Goal: Task Accomplishment & Management: Complete application form

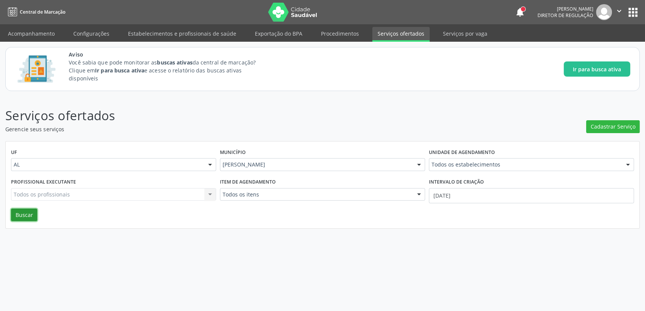
click at [24, 217] on button "Buscar" at bounding box center [24, 215] width 26 height 13
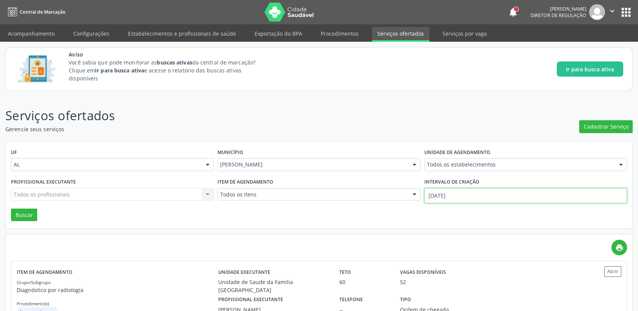
click at [463, 194] on input "[DATE]" at bounding box center [525, 195] width 203 height 15
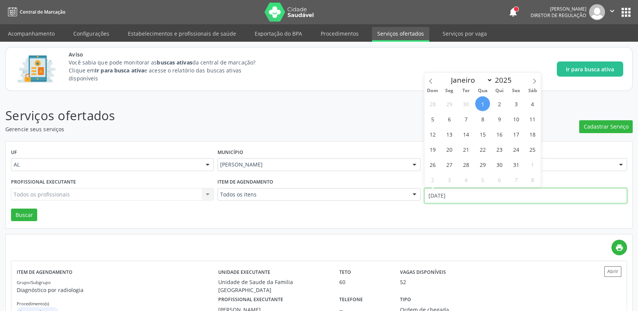
click at [463, 194] on input "[DATE]" at bounding box center [525, 195] width 203 height 15
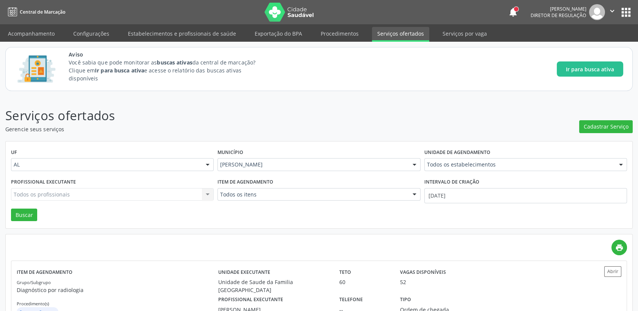
click at [449, 34] on link "Serviços por vaga" at bounding box center [464, 33] width 55 height 13
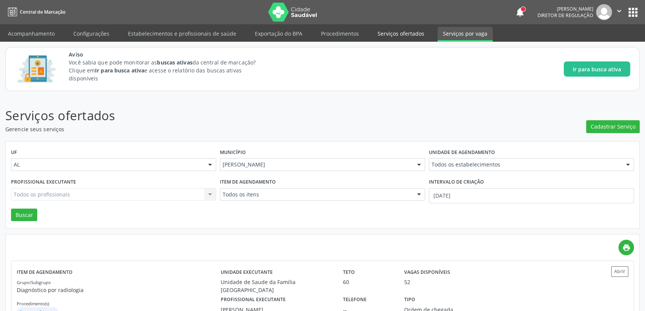
select select "9"
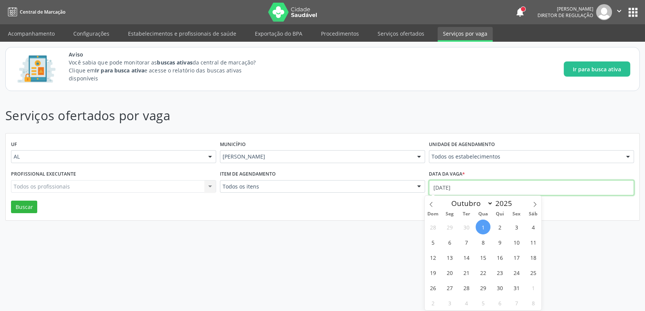
click at [482, 182] on input "[DATE]" at bounding box center [531, 187] width 205 height 15
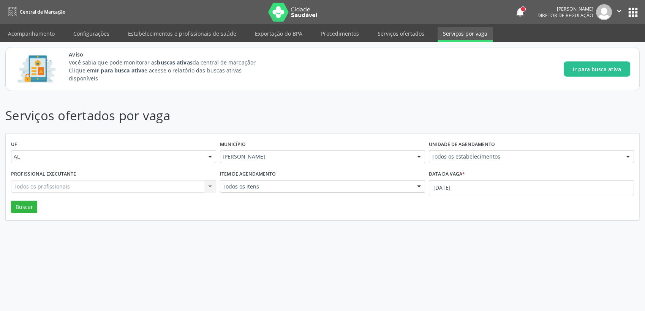
click at [572, 98] on div "Serviços ofertados por vaga UF AL AL Nenhum resultado encontrado para: " " Não …" at bounding box center [322, 203] width 645 height 215
click at [405, 32] on link "Serviços ofertados" at bounding box center [400, 33] width 57 height 13
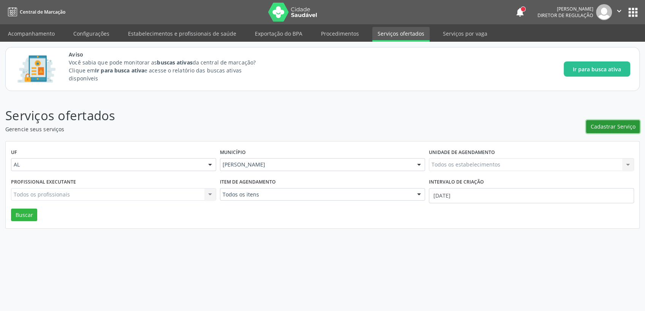
click at [601, 130] on span "Cadastrar Serviço" at bounding box center [612, 127] width 45 height 8
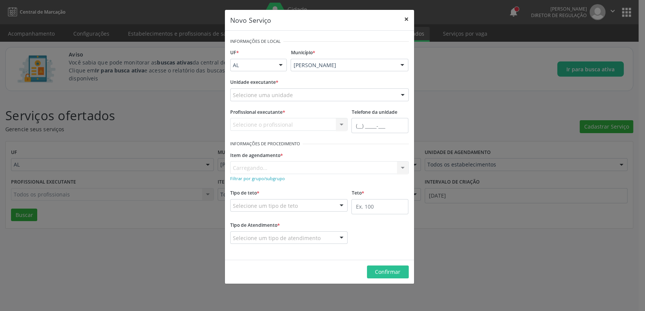
click at [403, 21] on button "×" at bounding box center [406, 19] width 15 height 19
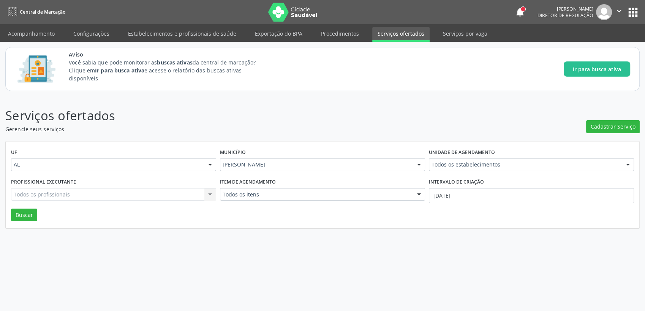
click at [31, 200] on div "Todos os profissionais Todos os profissionais Nenhum resultado encontrado para:…" at bounding box center [113, 194] width 205 height 13
click at [41, 192] on div "Todos os profissionais Todos os profissionais Nenhum resultado encontrado para:…" at bounding box center [113, 194] width 205 height 13
click at [208, 193] on div "Todos os profissionais Todos os profissionais Nenhum resultado encontrado para:…" at bounding box center [113, 194] width 205 height 13
click at [210, 195] on div "Todos os profissionais Todos os profissionais Nenhum resultado encontrado para:…" at bounding box center [113, 194] width 205 height 13
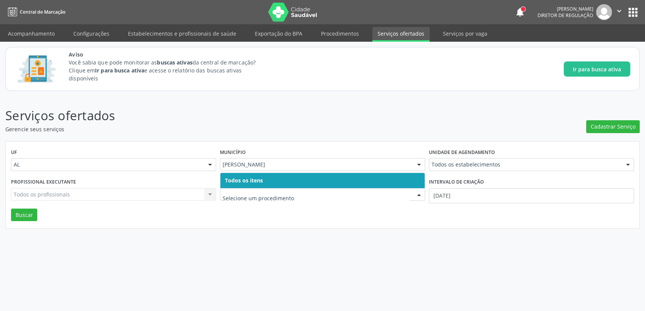
click at [364, 180] on span "Todos os itens" at bounding box center [322, 180] width 204 height 15
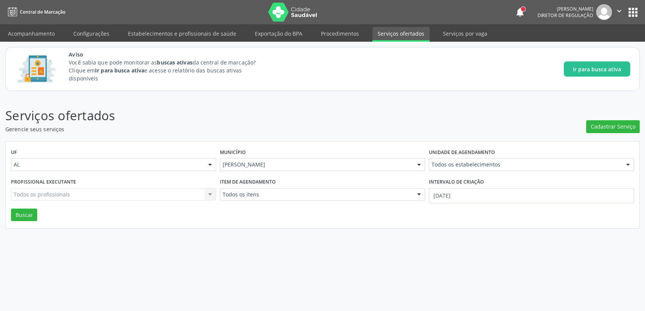
click at [211, 189] on div "Todos os profissionais Todos os profissionais Nenhum resultado encontrado para:…" at bounding box center [113, 194] width 205 height 13
click at [215, 195] on div "Todos os profissionais Todos os profissionais Nenhum resultado encontrado para:…" at bounding box center [113, 194] width 205 height 13
drag, startPoint x: 213, startPoint y: 195, endPoint x: 244, endPoint y: 196, distance: 31.9
click at [212, 195] on div "Todos os profissionais Todos os profissionais Nenhum resultado encontrado para:…" at bounding box center [113, 194] width 205 height 13
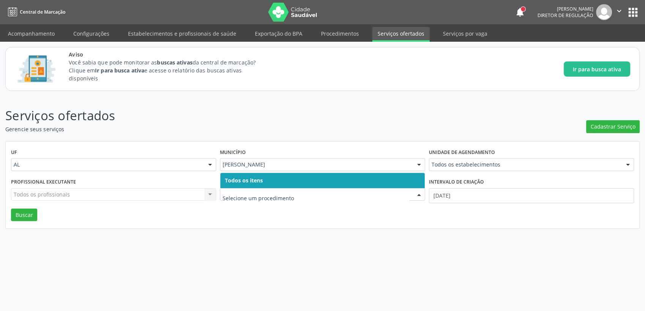
click at [286, 199] on input "text" at bounding box center [315, 198] width 187 height 15
click at [243, 191] on input "text" at bounding box center [315, 198] width 187 height 15
click at [243, 187] on span "Todos os itens" at bounding box center [322, 180] width 204 height 15
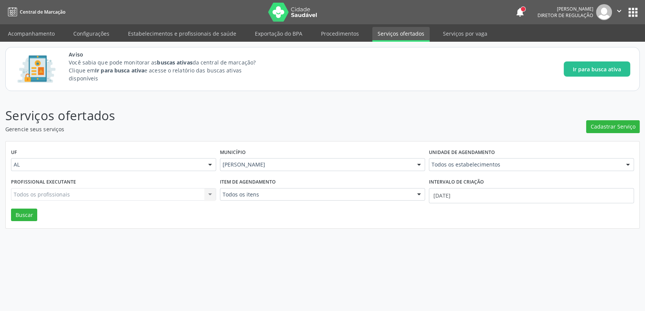
click at [243, 180] on label "Item de agendamento" at bounding box center [248, 183] width 56 height 12
click at [20, 215] on button "Buscar" at bounding box center [24, 215] width 26 height 13
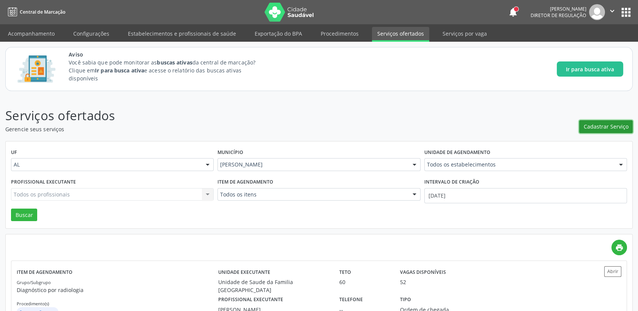
click at [586, 123] on span "Cadastrar Serviço" at bounding box center [606, 127] width 45 height 8
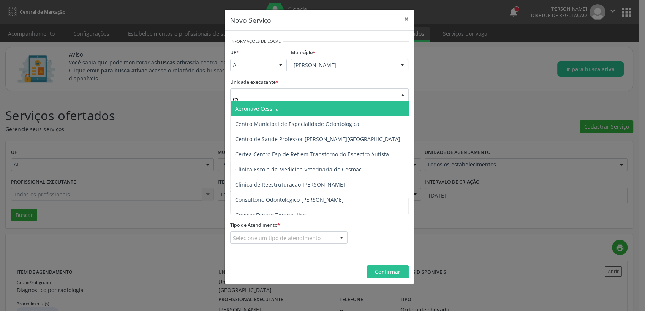
type input "est"
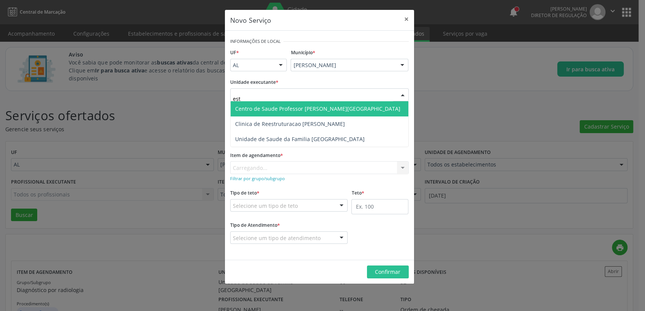
click at [282, 105] on span "Centro de Saude Professor [PERSON_NAME][GEOGRAPHIC_DATA]" at bounding box center [317, 108] width 165 height 7
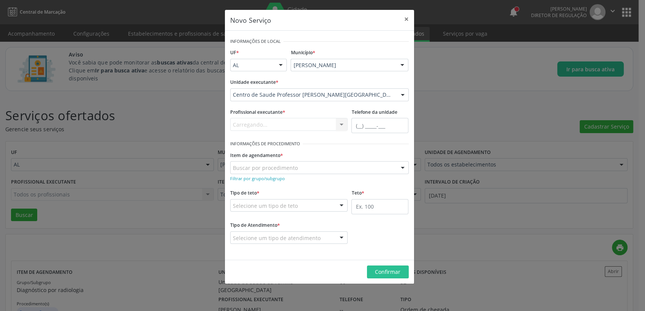
click at [323, 123] on div "Carregando..." at bounding box center [289, 124] width 118 height 13
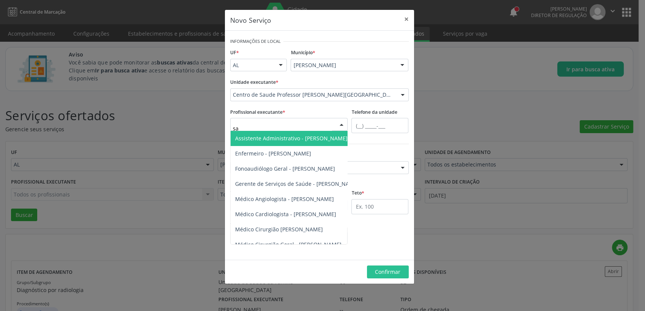
type input "san"
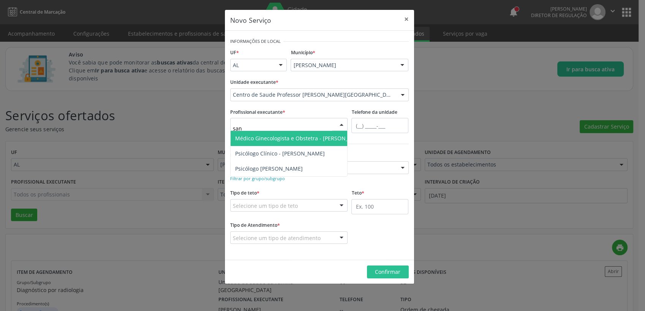
click at [324, 135] on span "Médico Ginecologista e Obstetra - [PERSON_NAME]" at bounding box center [300, 138] width 130 height 7
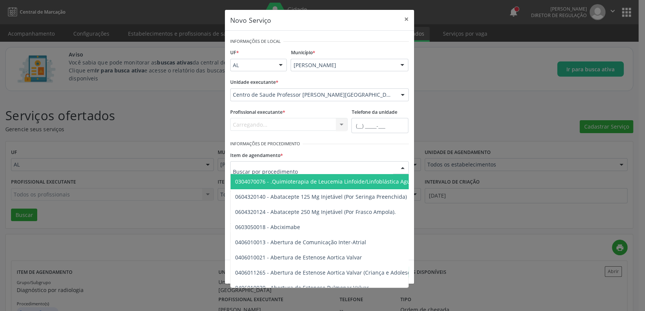
click at [317, 166] on div at bounding box center [319, 167] width 178 height 13
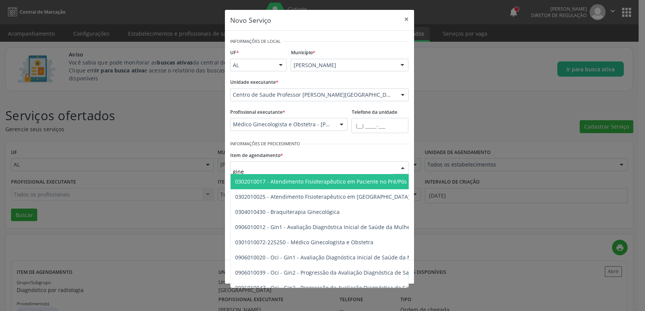
type input "ginec"
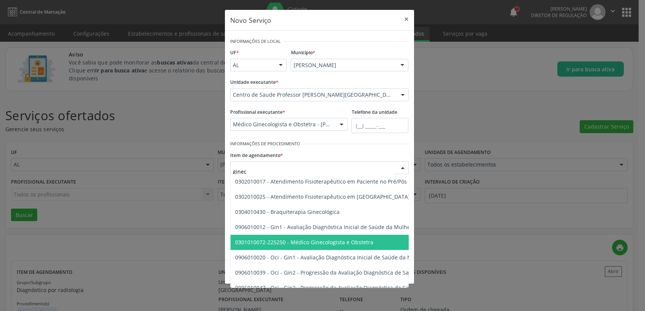
click at [320, 237] on span "0301010072-225250 - Médico Ginecologista e Obstetra" at bounding box center [445, 242] width 430 height 15
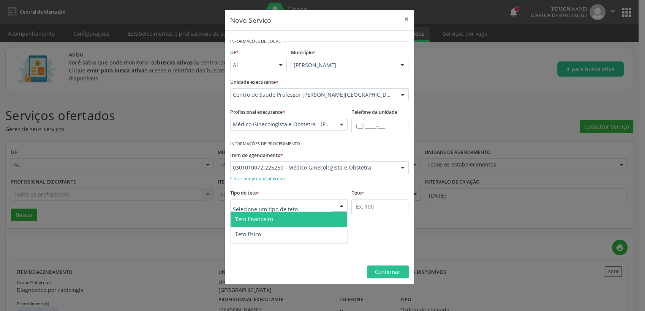
click at [326, 206] on div at bounding box center [289, 205] width 118 height 13
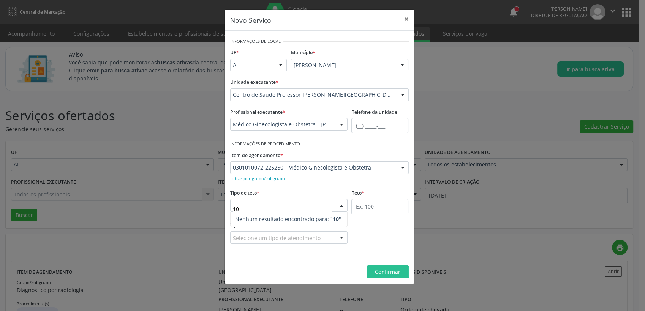
type input "100"
click at [345, 204] on div at bounding box center [341, 206] width 11 height 13
click at [361, 208] on input "text" at bounding box center [379, 206] width 57 height 15
type input "100"
click at [338, 203] on div at bounding box center [341, 206] width 11 height 13
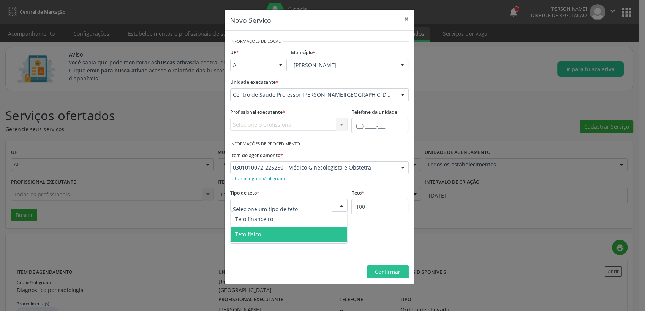
click at [252, 232] on span "Teto físico" at bounding box center [248, 234] width 26 height 7
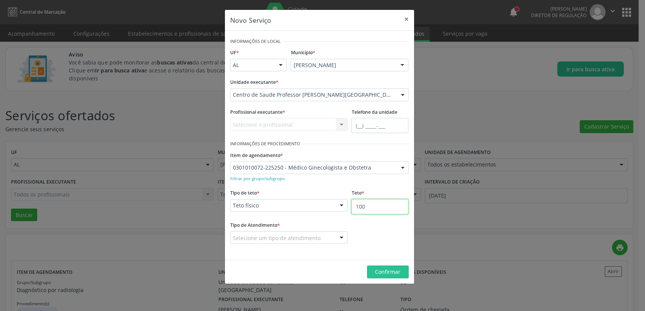
click at [367, 207] on input "100" at bounding box center [379, 206] width 57 height 15
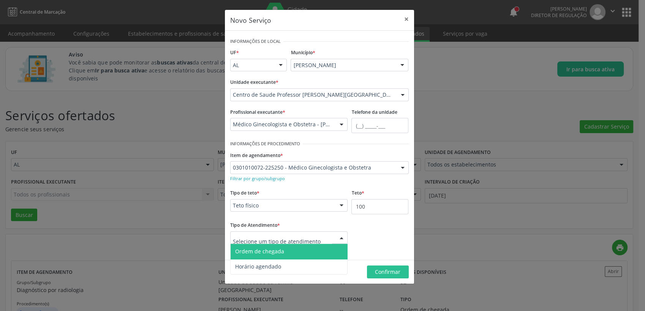
click at [273, 251] on span "Ordem de chegada" at bounding box center [259, 251] width 49 height 7
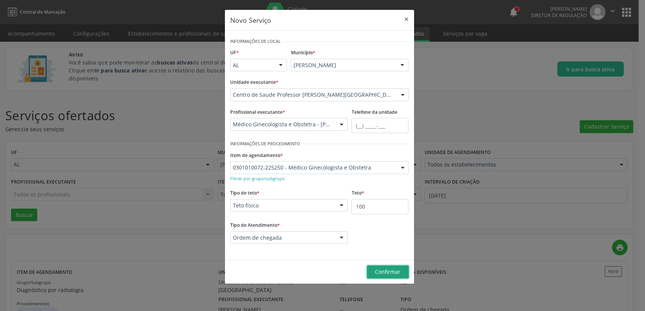
click at [391, 269] on span "Confirmar" at bounding box center [387, 271] width 25 height 7
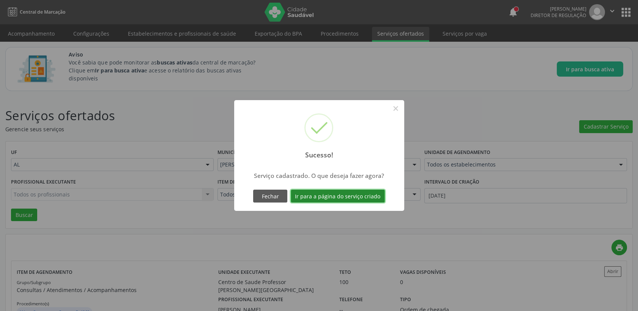
click at [337, 197] on button "Ir para a página do serviço criado" at bounding box center [338, 196] width 94 height 13
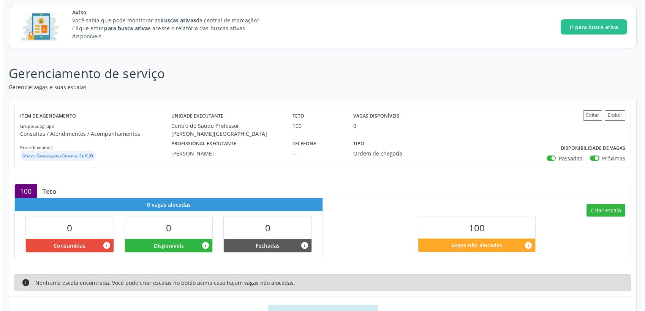
scroll to position [73, 0]
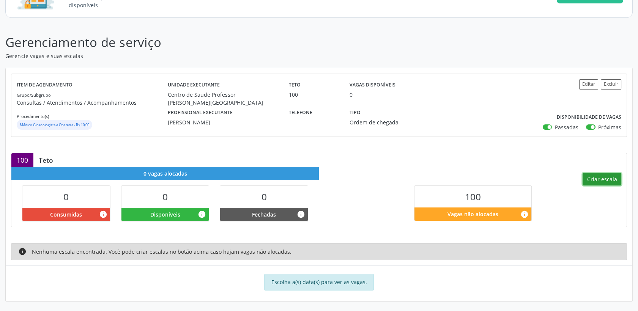
click at [600, 180] on button "Criar escala" at bounding box center [602, 179] width 39 height 13
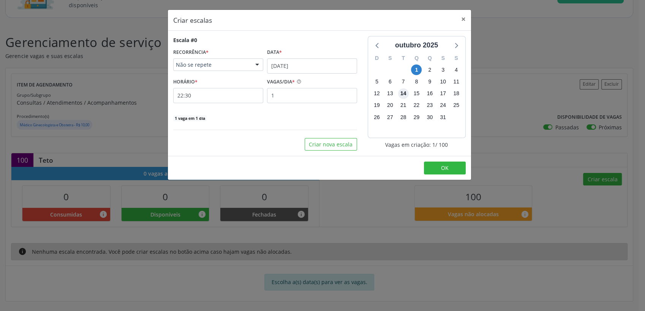
click at [400, 96] on span "14" at bounding box center [403, 93] width 11 height 11
click at [306, 59] on input "[DATE]" at bounding box center [312, 65] width 90 height 15
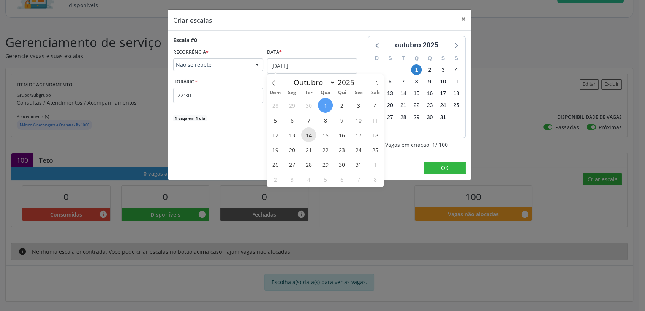
click at [310, 136] on span "14" at bounding box center [308, 135] width 15 height 15
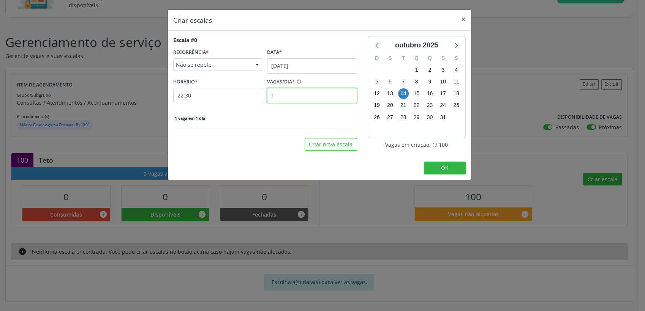
click at [279, 93] on input "1" at bounding box center [312, 95] width 90 height 15
type input "10"
click at [274, 115] on div "10 vagas em 1 dia" at bounding box center [265, 118] width 184 height 8
click at [445, 167] on span "OK" at bounding box center [445, 167] width 8 height 7
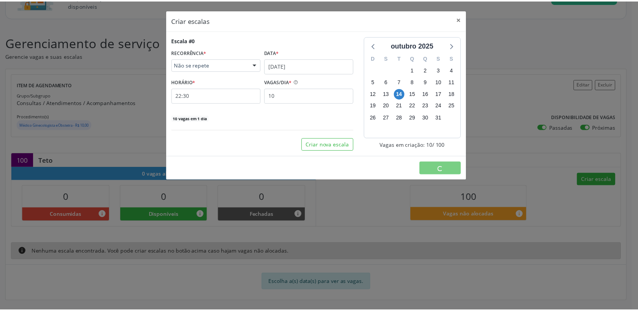
scroll to position [0, 0]
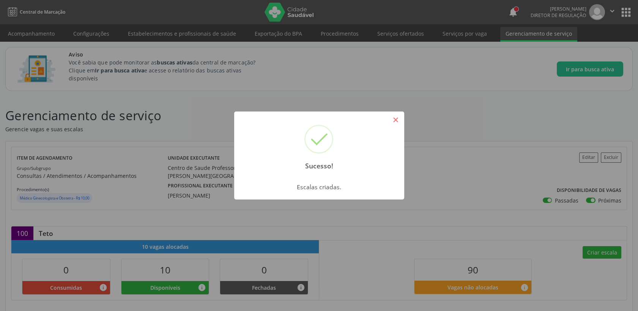
click at [395, 119] on button "×" at bounding box center [396, 120] width 13 height 13
